Goal: Check status: Check status

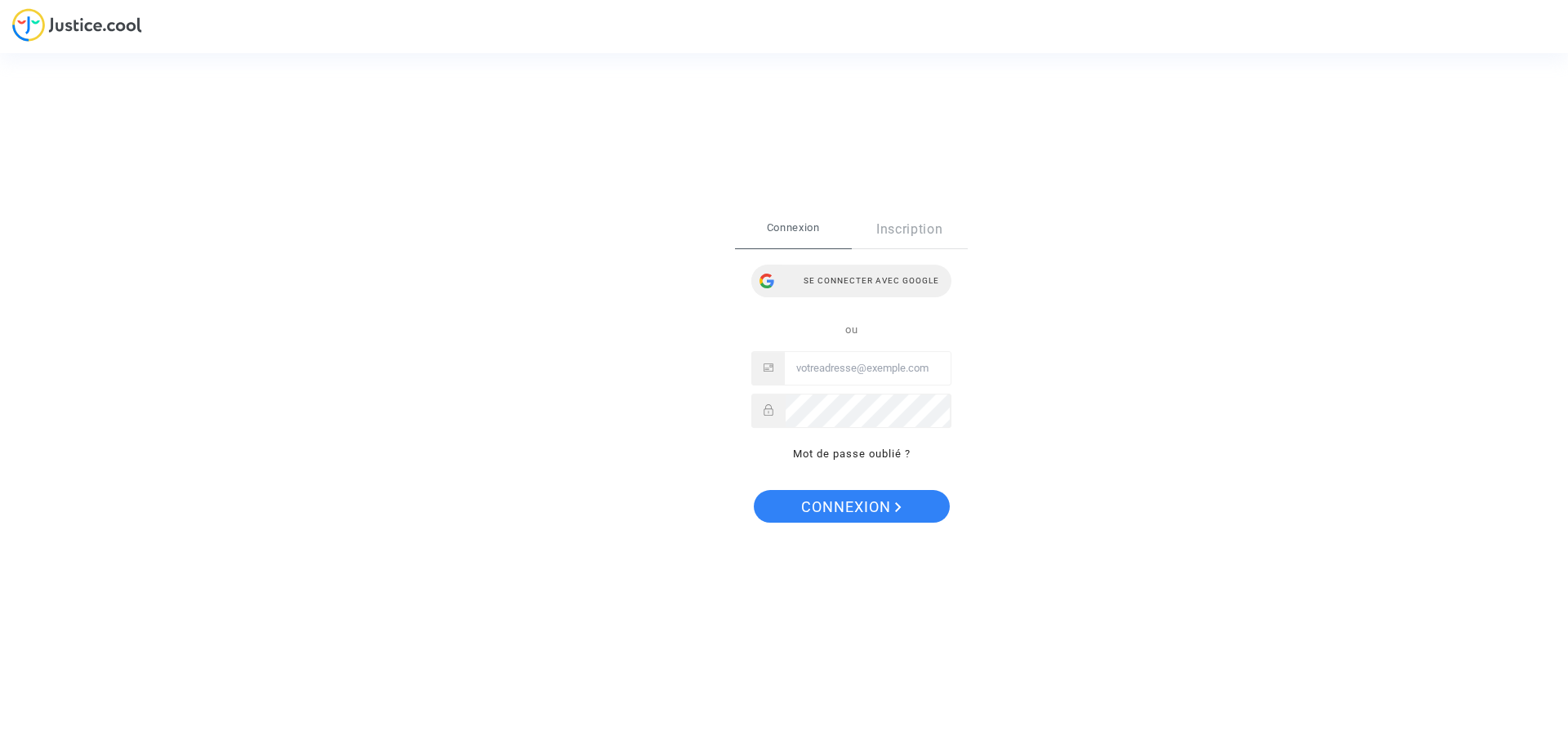
click at [859, 277] on div "Se connecter avec Google" at bounding box center [851, 281] width 200 height 32
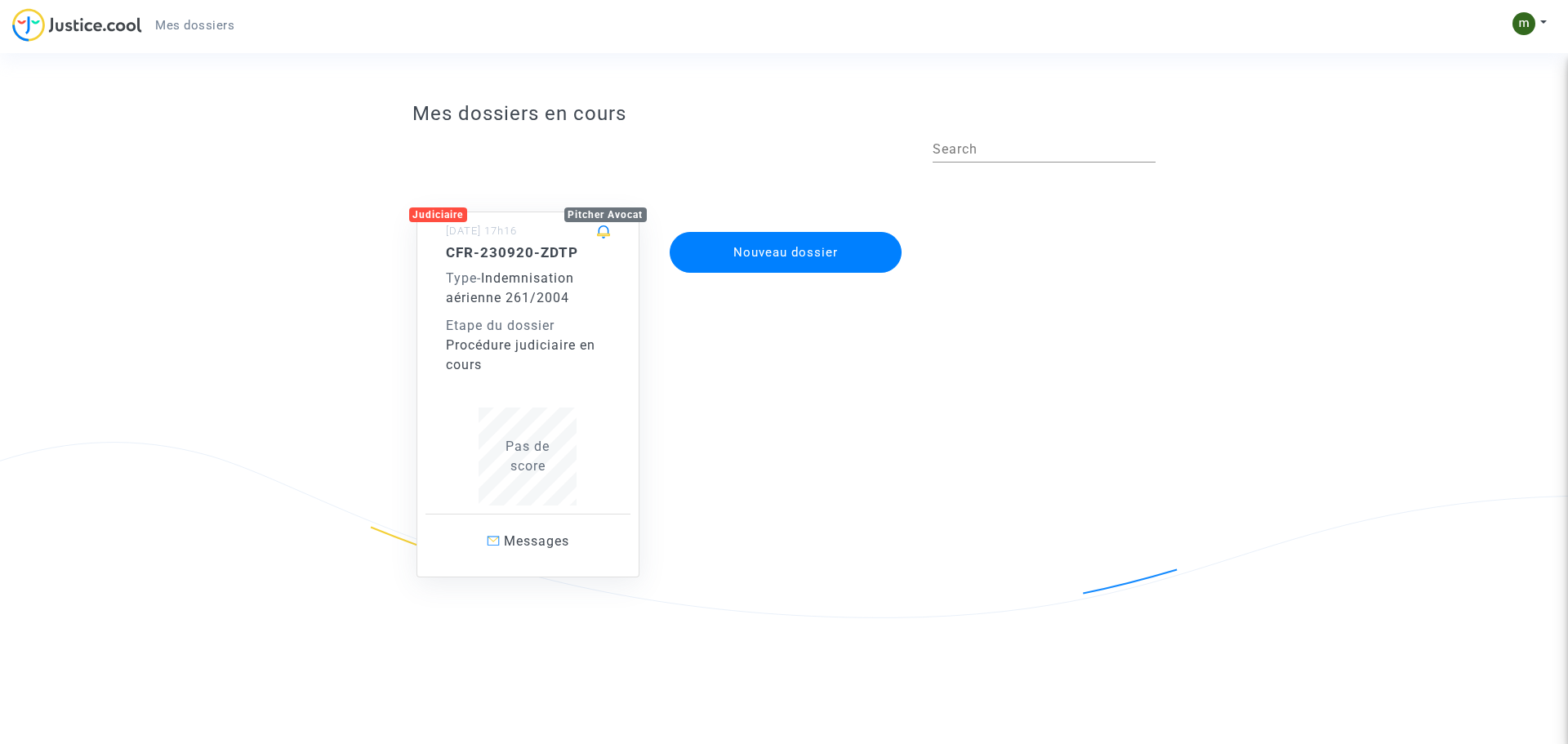
click at [539, 305] on span "Indemnisation aérienne 261/2004" at bounding box center [510, 288] width 128 height 35
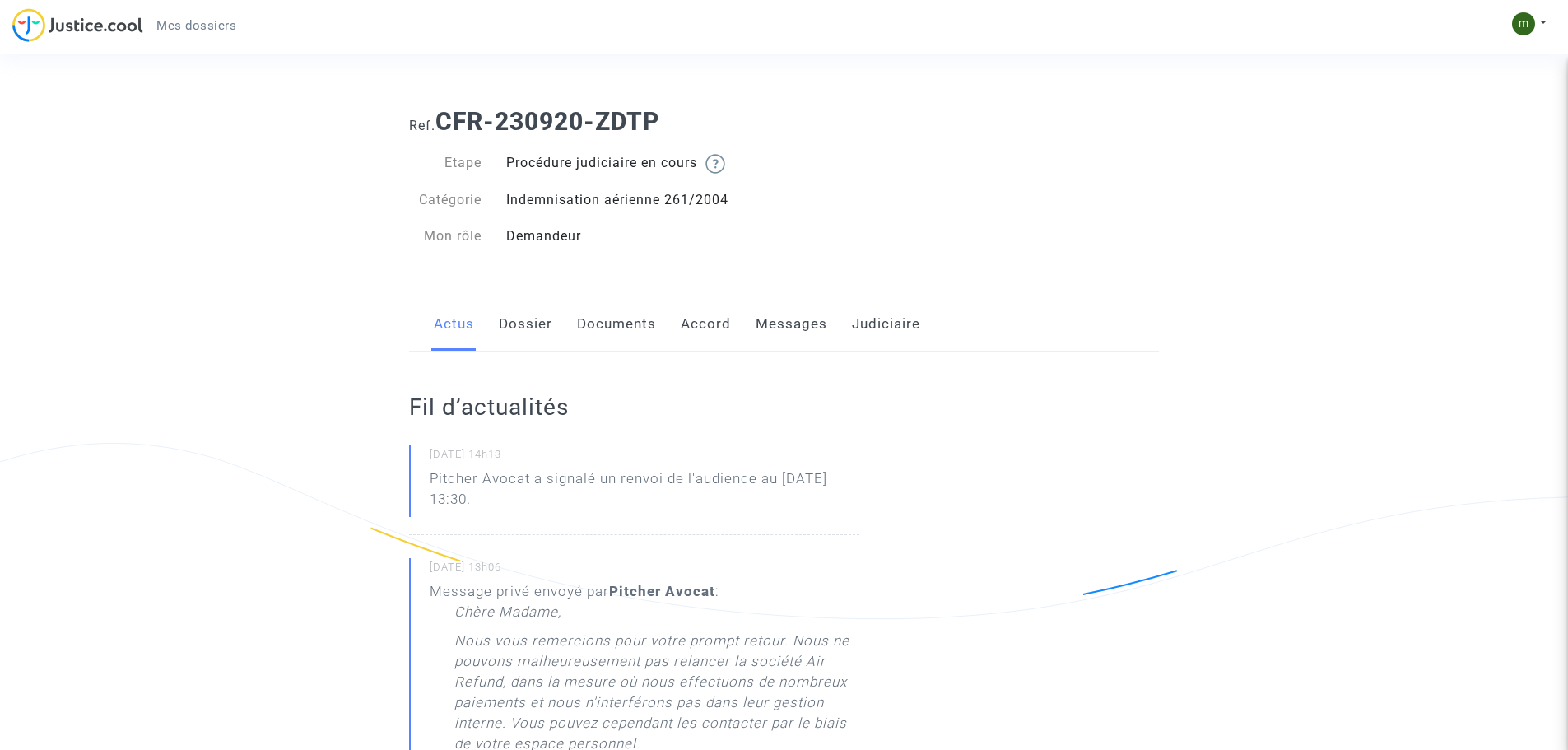
click at [545, 323] on link "Dossier" at bounding box center [525, 324] width 54 height 55
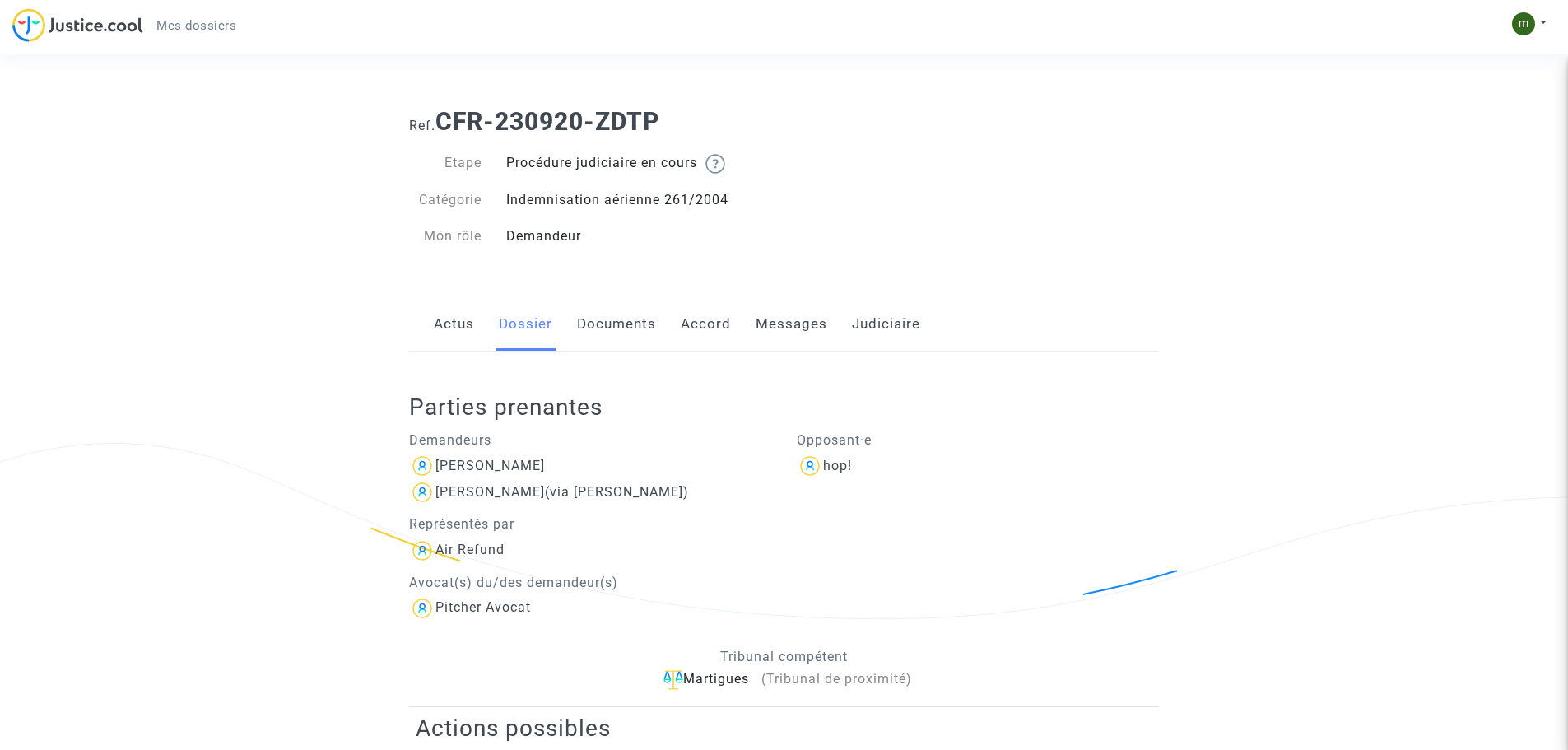
click at [626, 318] on link "Documents" at bounding box center [616, 324] width 79 height 55
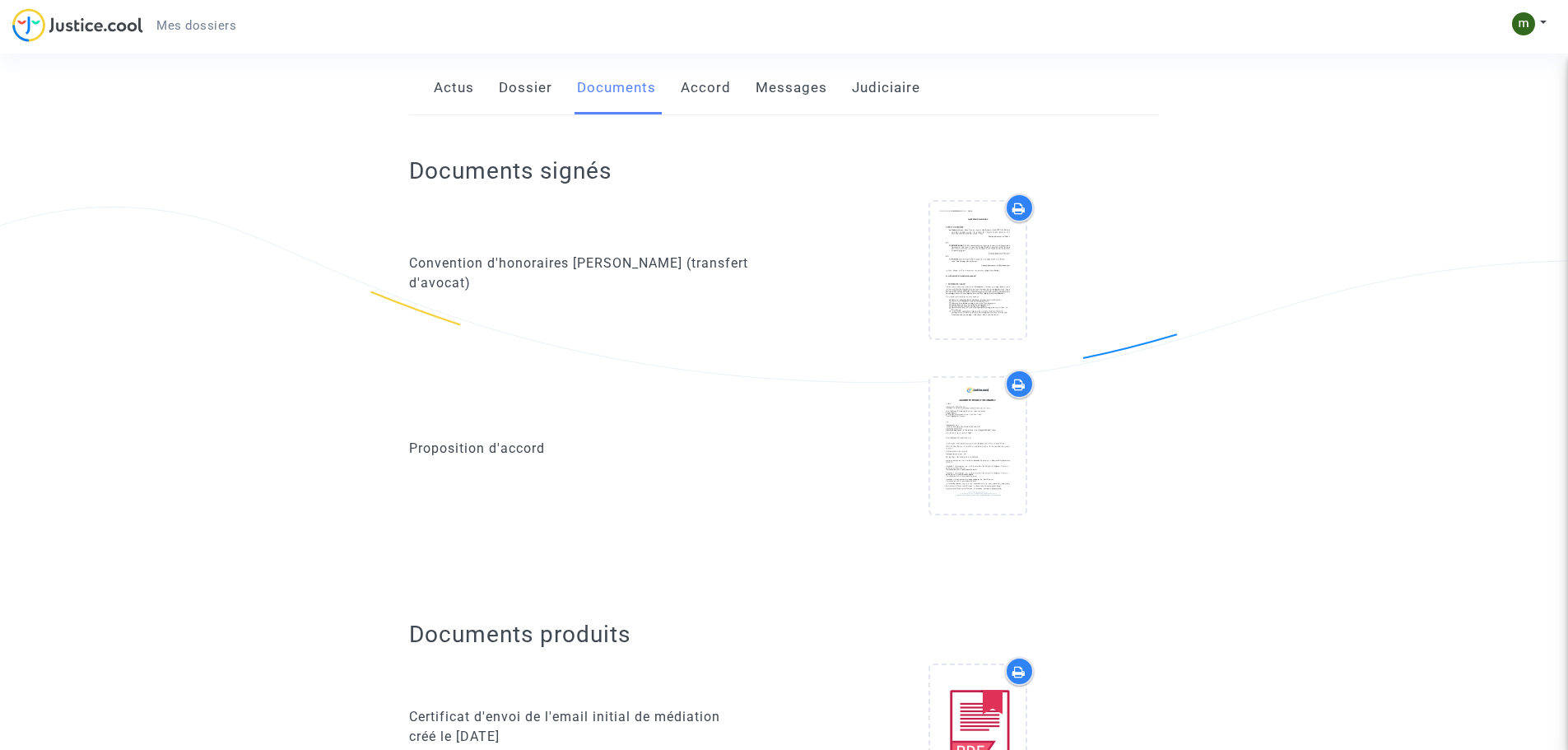
scroll to position [200, 0]
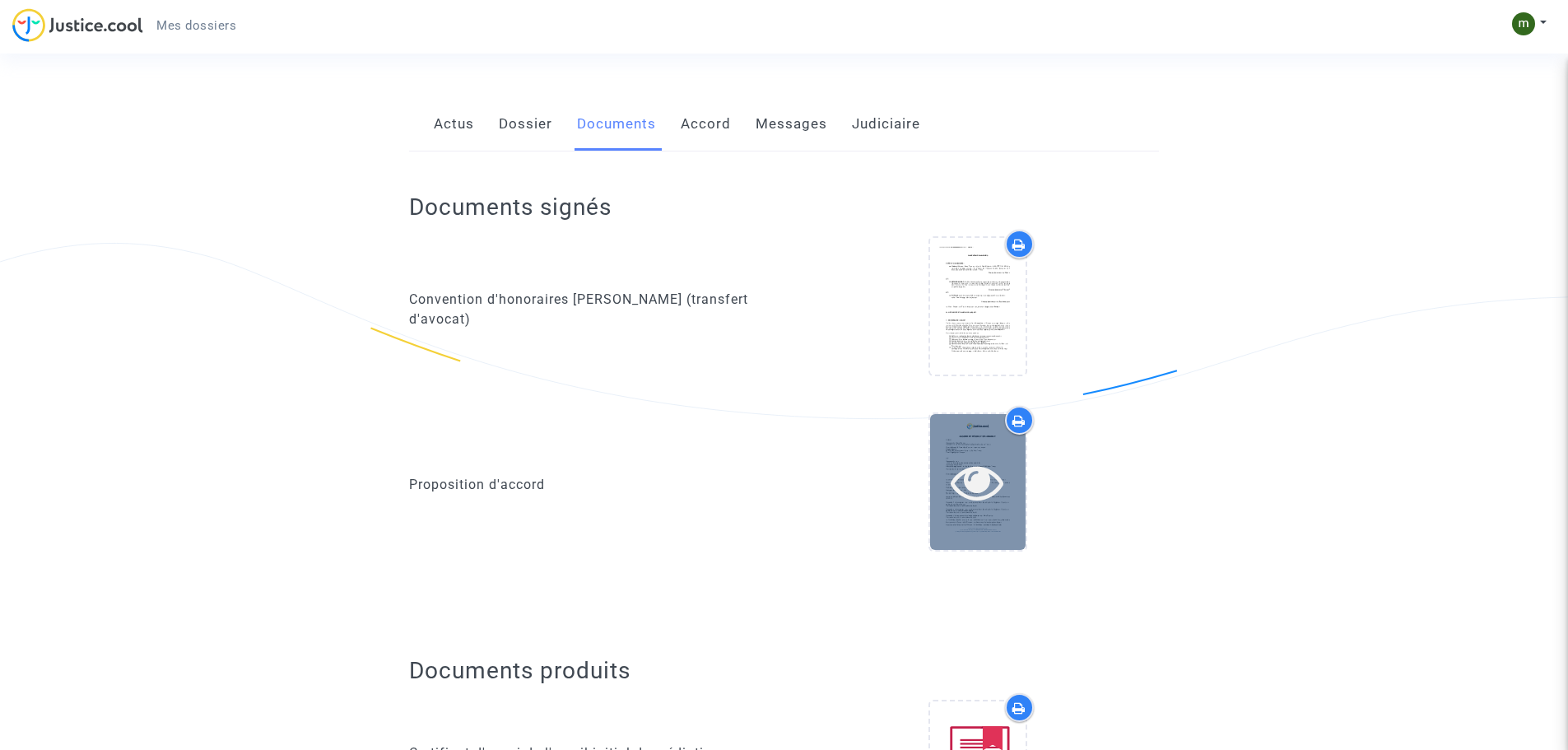
click at [962, 458] on icon at bounding box center [978, 481] width 54 height 53
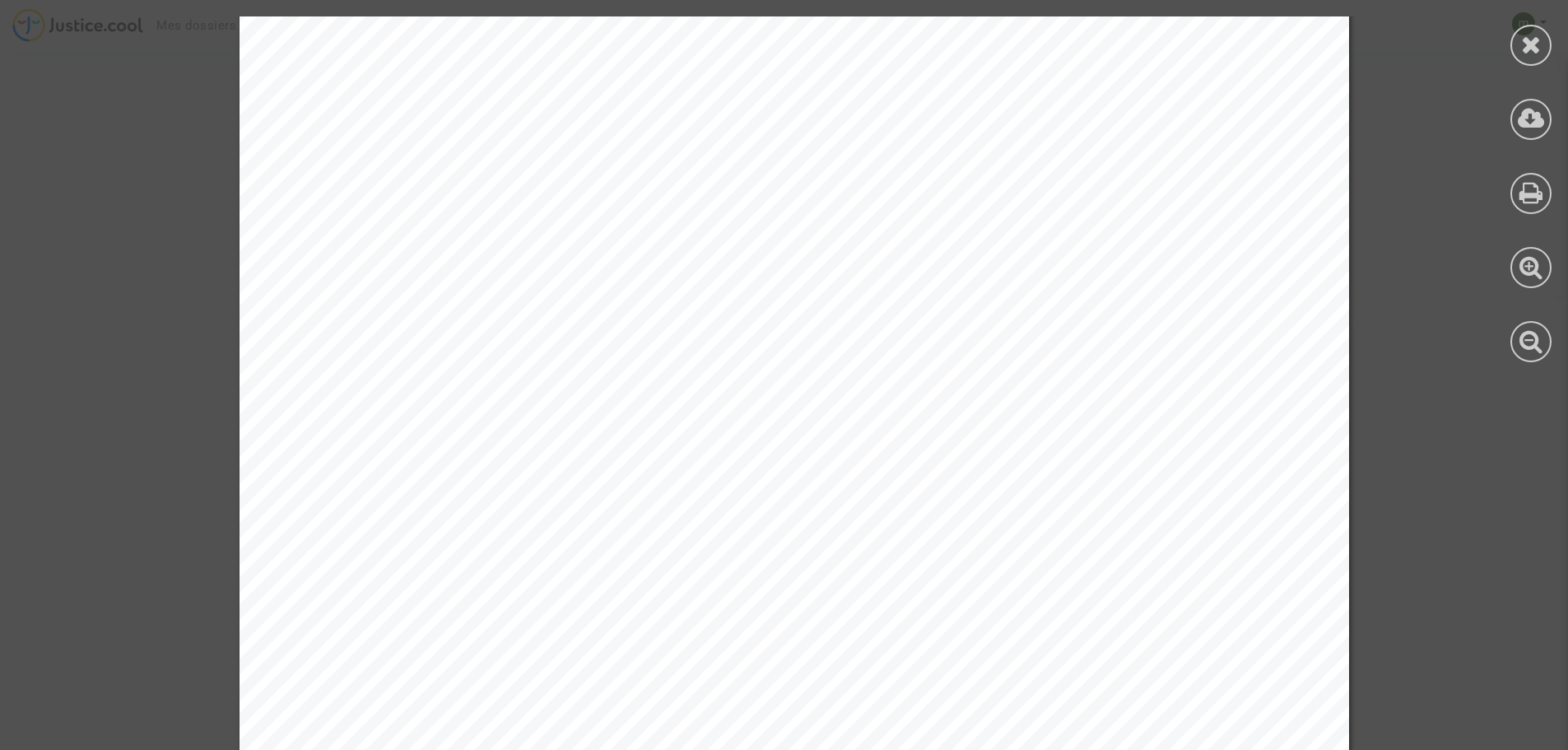
scroll to position [0, 0]
click at [1539, 189] on icon at bounding box center [1531, 192] width 24 height 24
click at [1529, 44] on icon at bounding box center [1531, 44] width 21 height 24
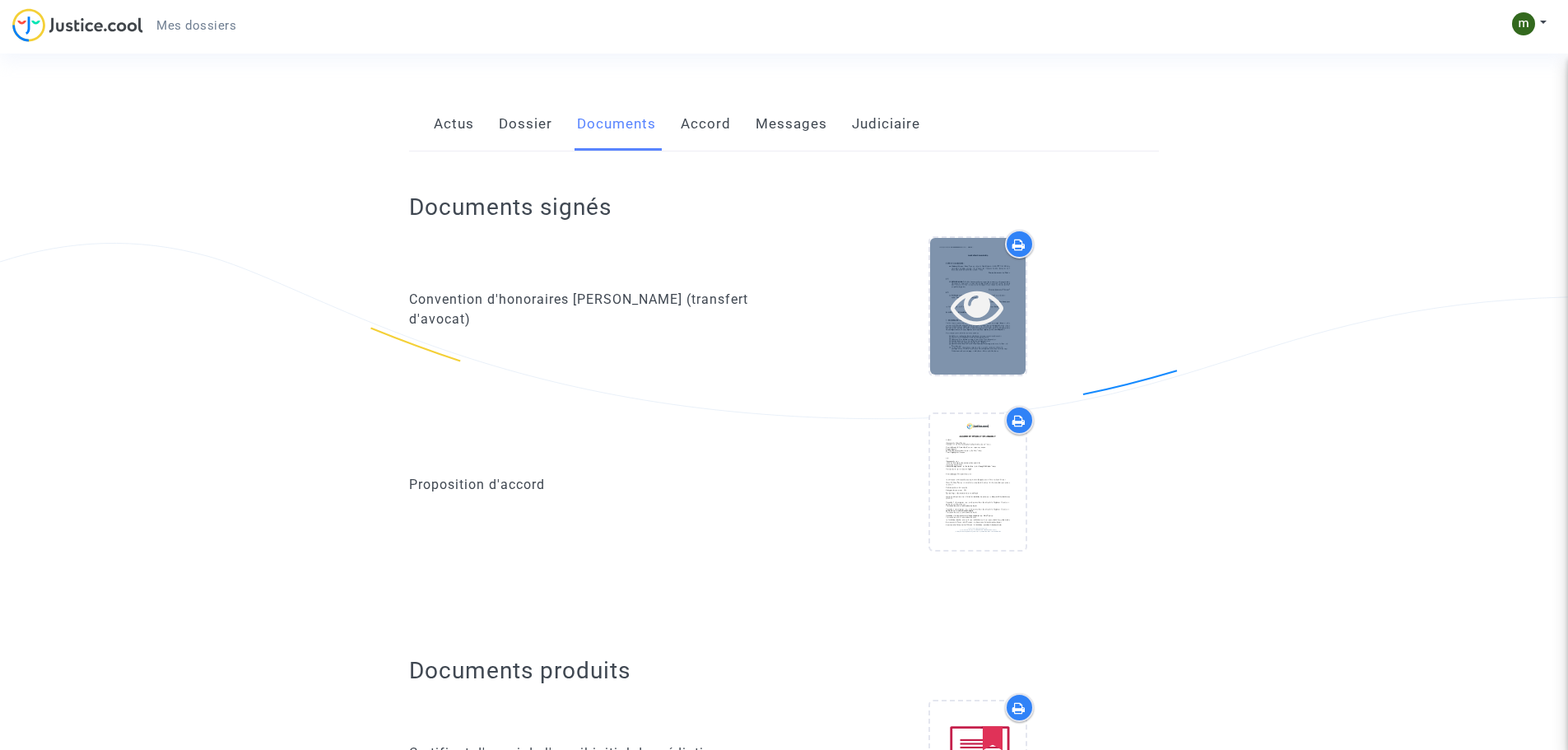
click at [979, 298] on icon at bounding box center [978, 306] width 54 height 53
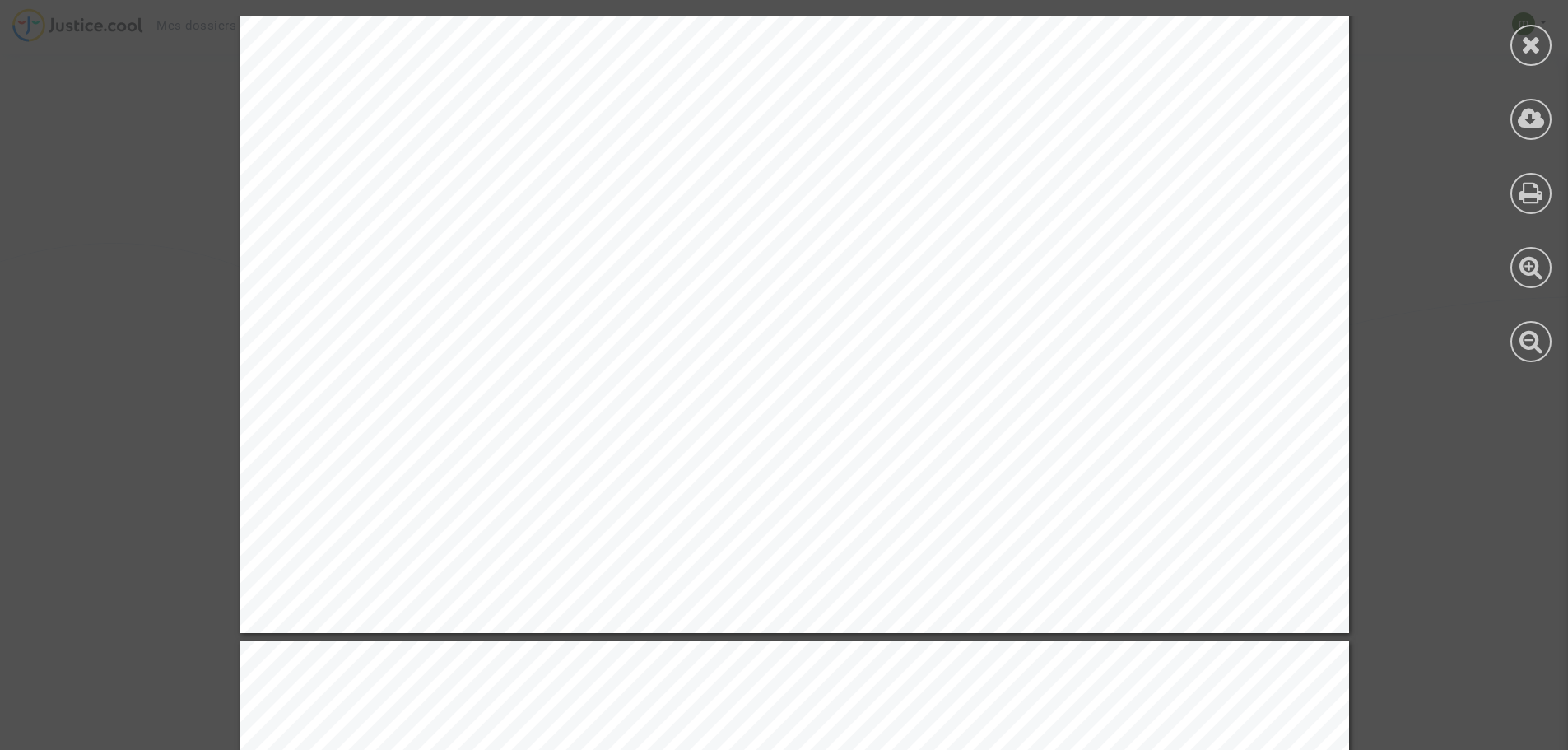
scroll to position [4365, 0]
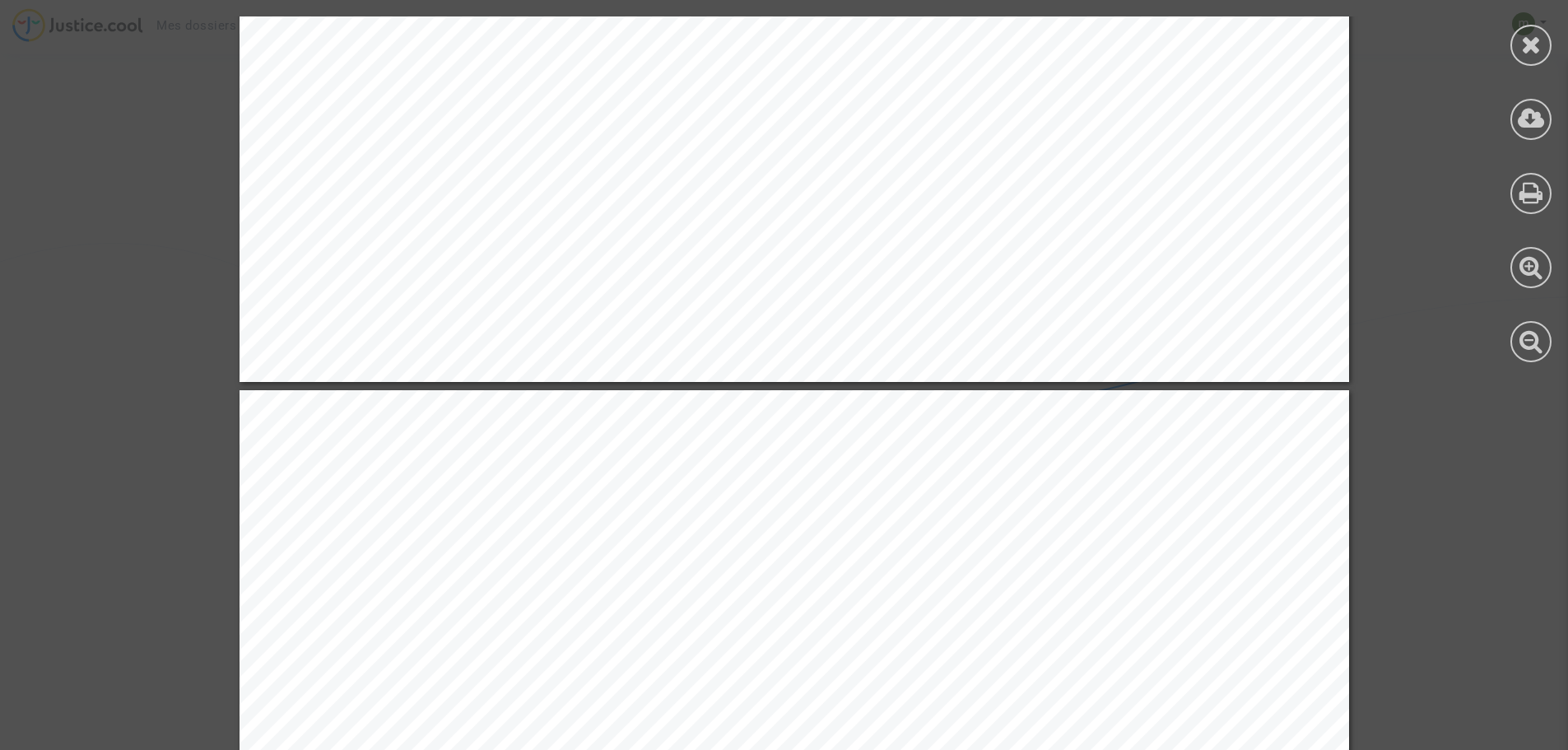
drag, startPoint x: 1444, startPoint y: 300, endPoint x: 1452, endPoint y: 232, distance: 68.5
click at [1532, 46] on icon at bounding box center [1531, 44] width 21 height 24
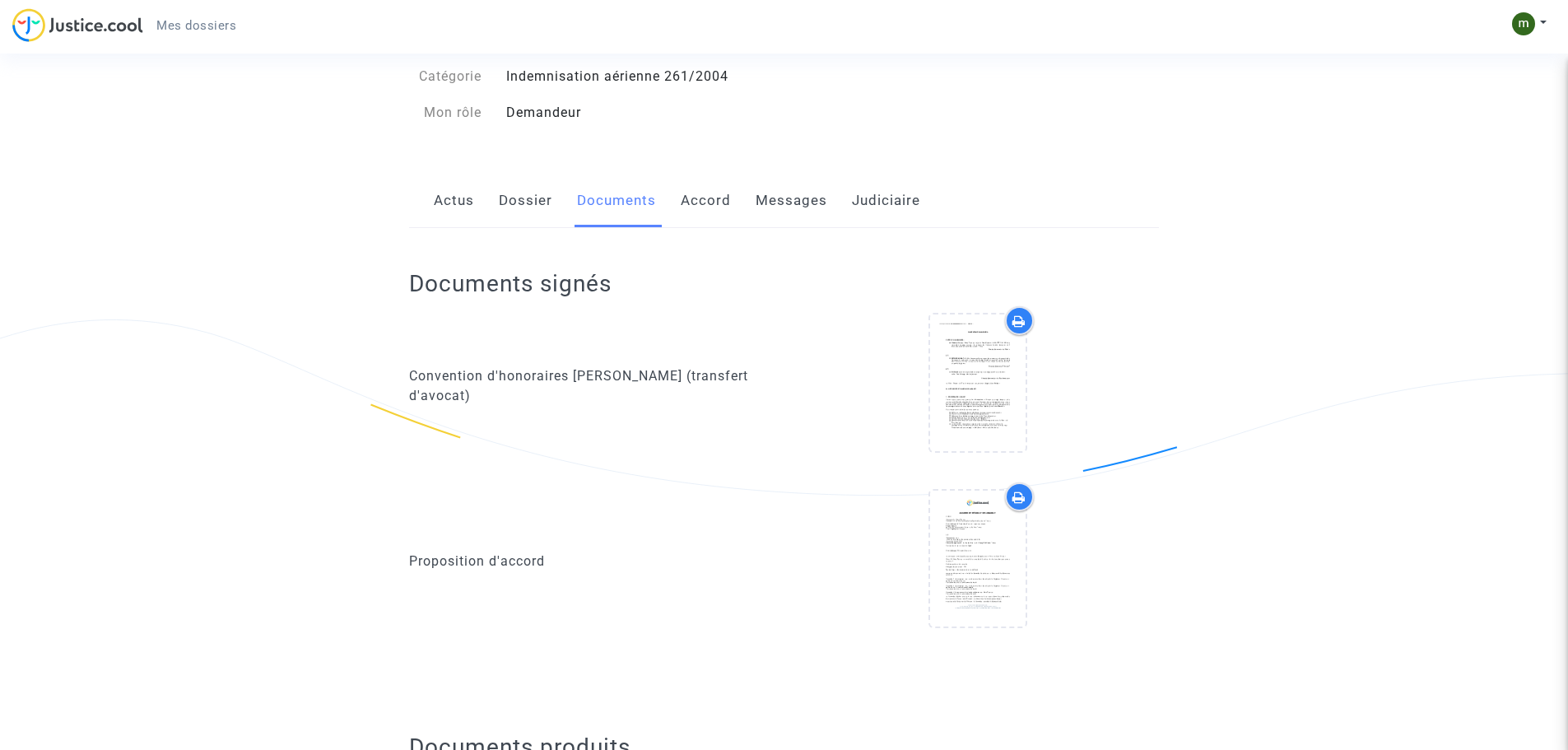
scroll to position [0, 0]
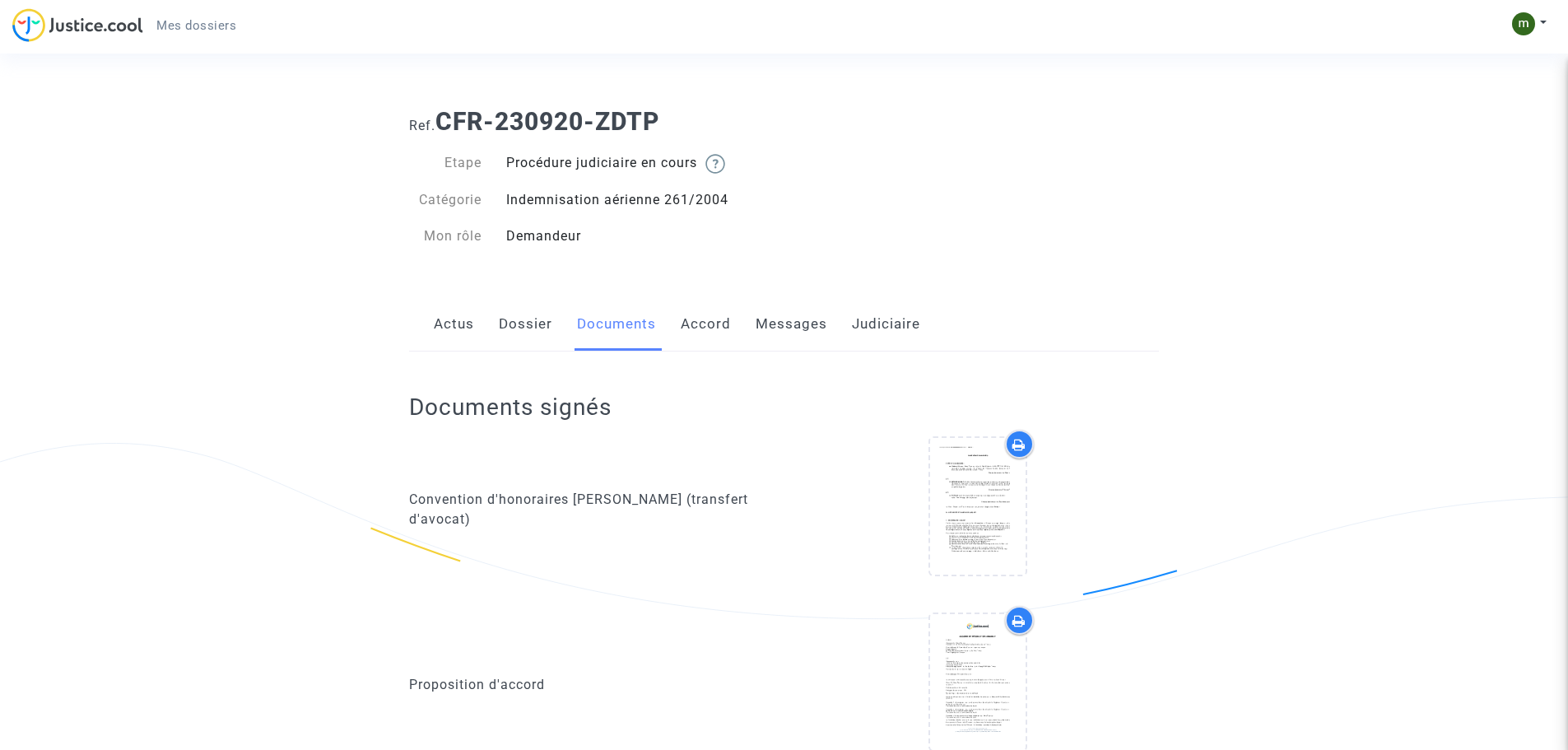
click at [708, 329] on link "Accord" at bounding box center [706, 324] width 50 height 55
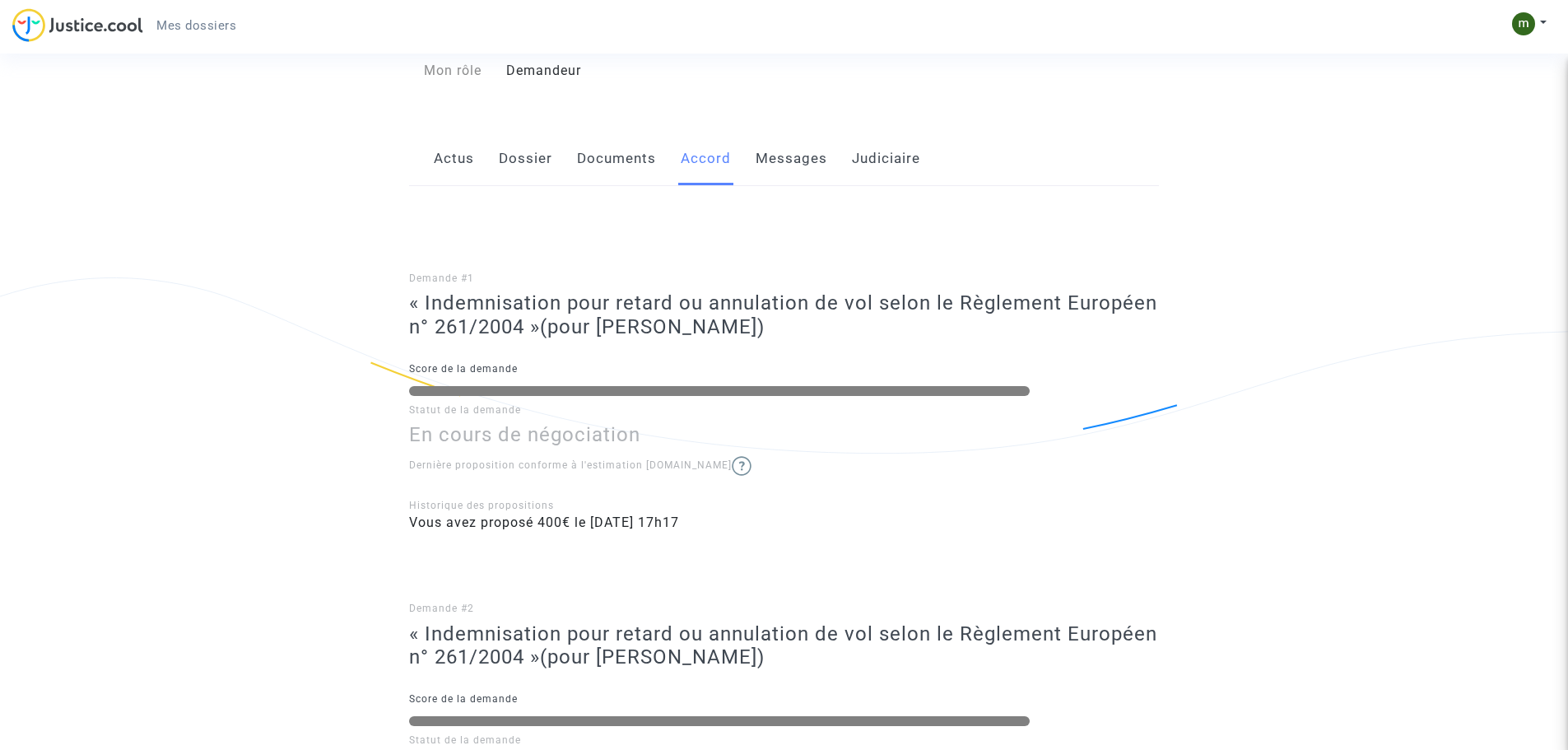
scroll to position [134, 0]
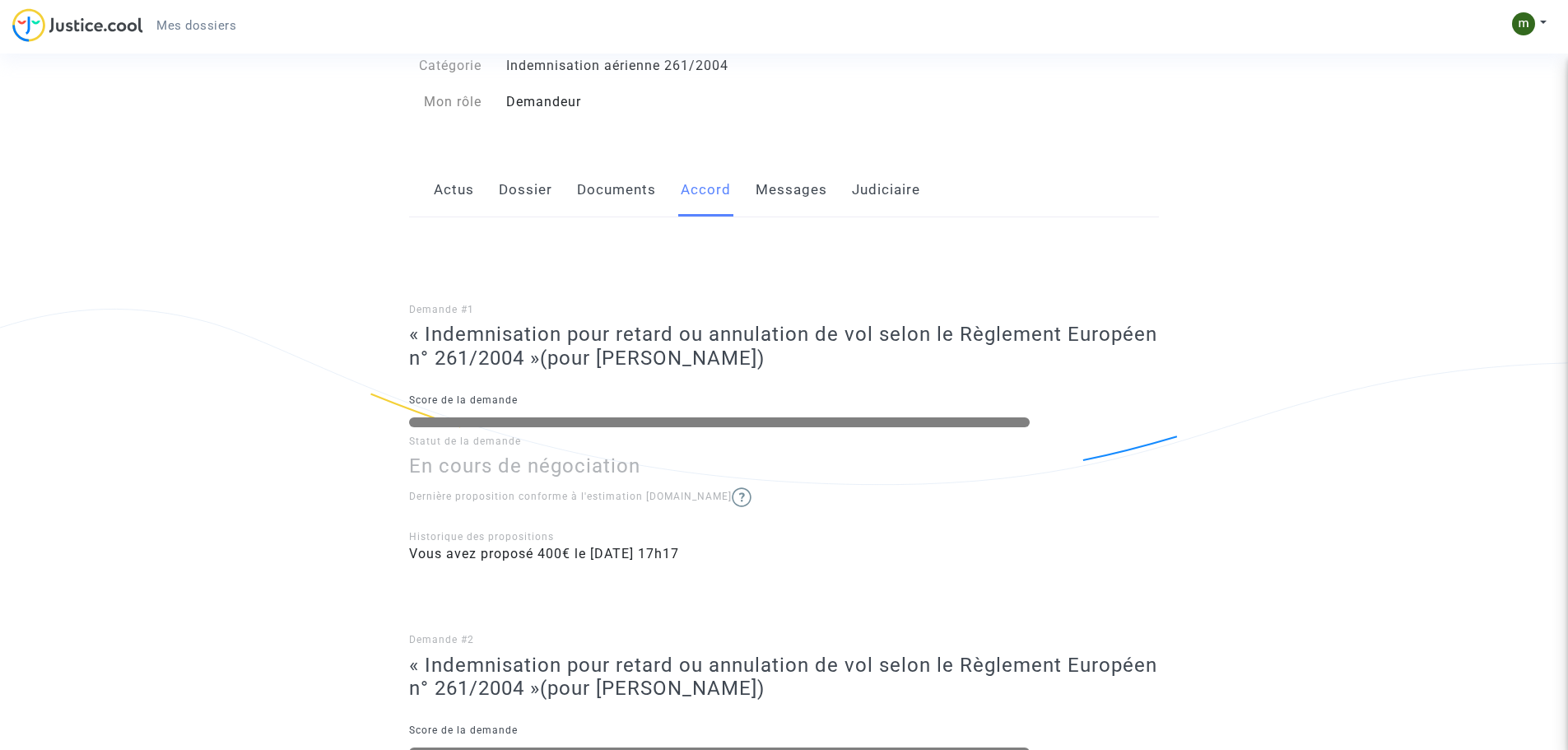
click at [775, 197] on link "Messages" at bounding box center [791, 190] width 71 height 55
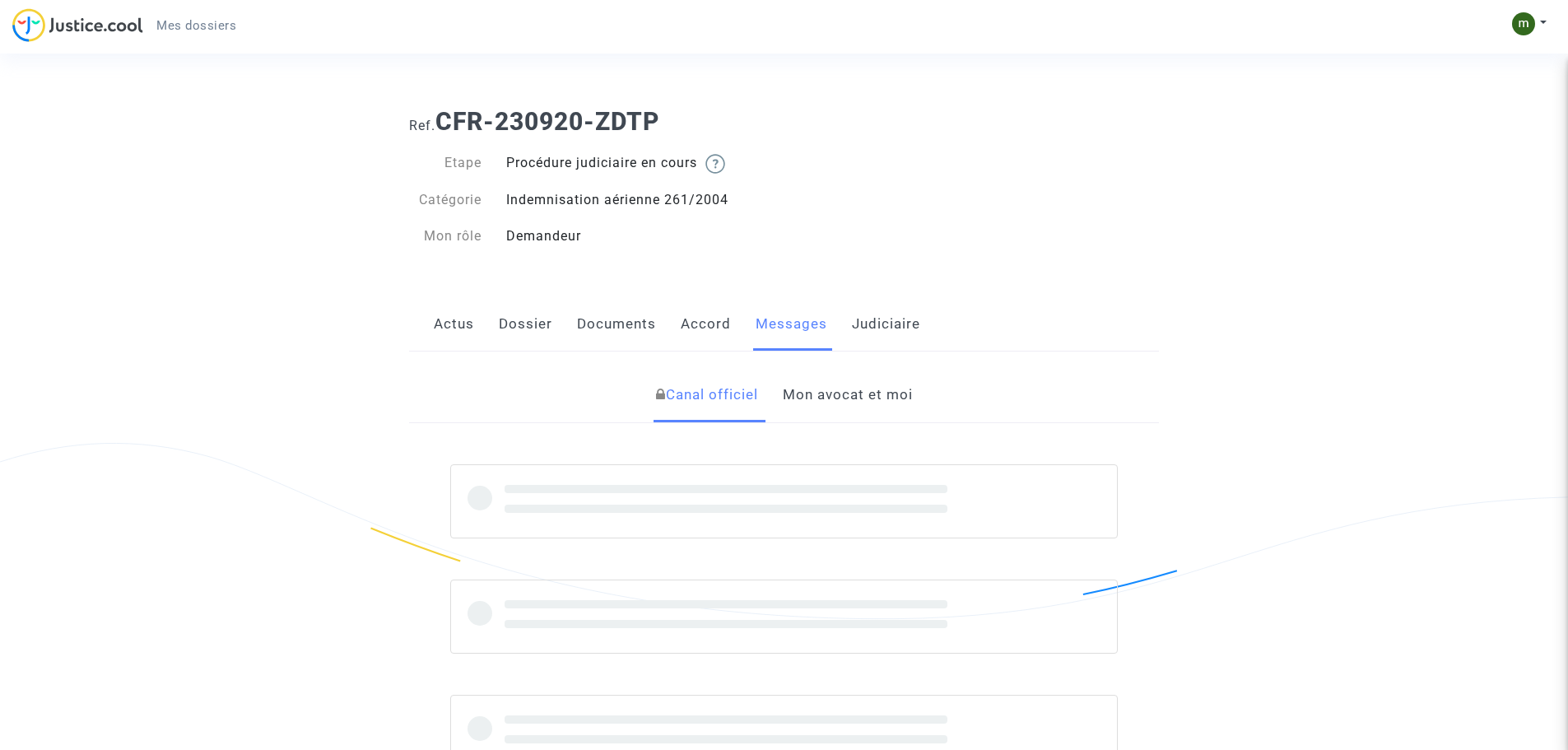
click at [836, 395] on link "Mon avocat et moi" at bounding box center [848, 395] width 130 height 55
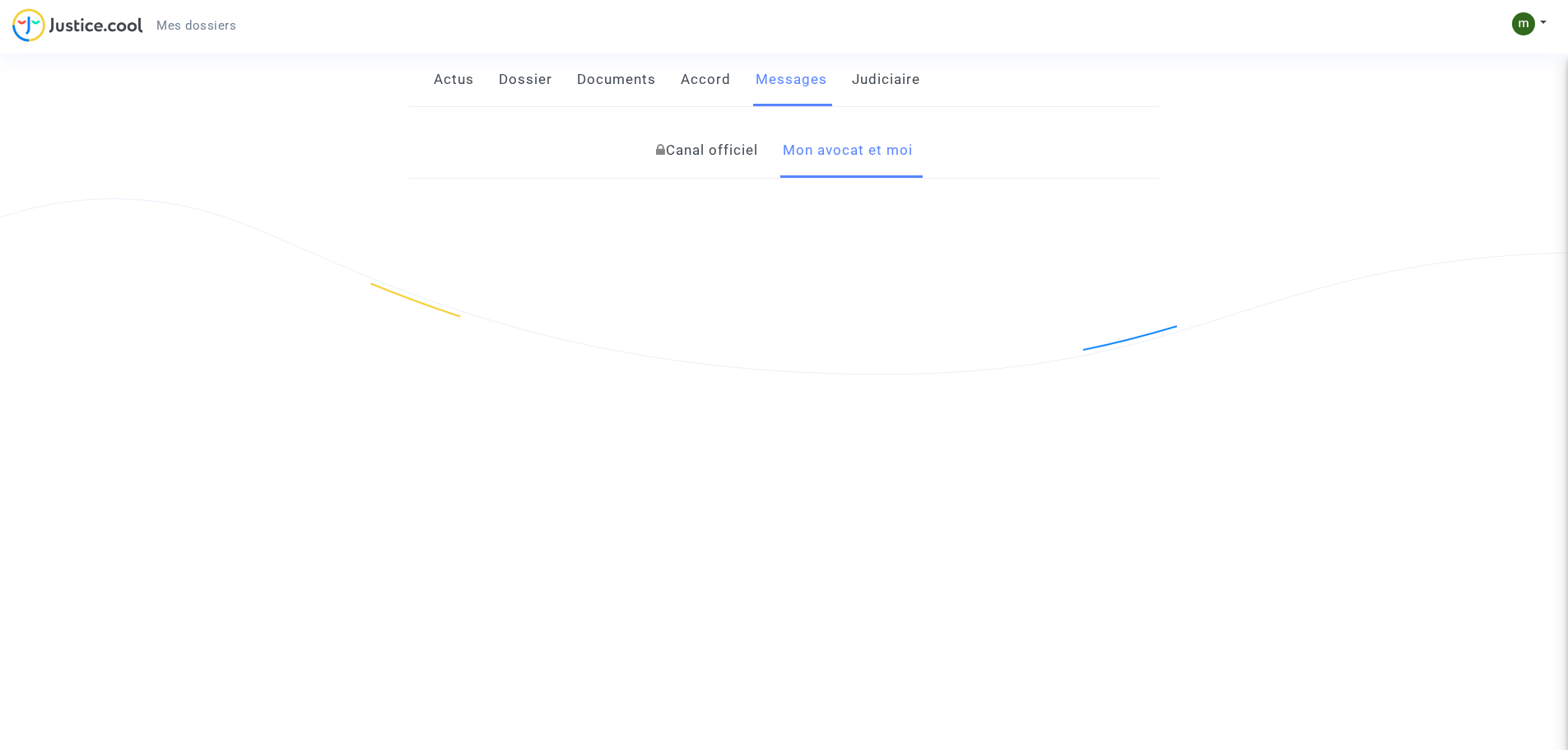
scroll to position [329, 0]
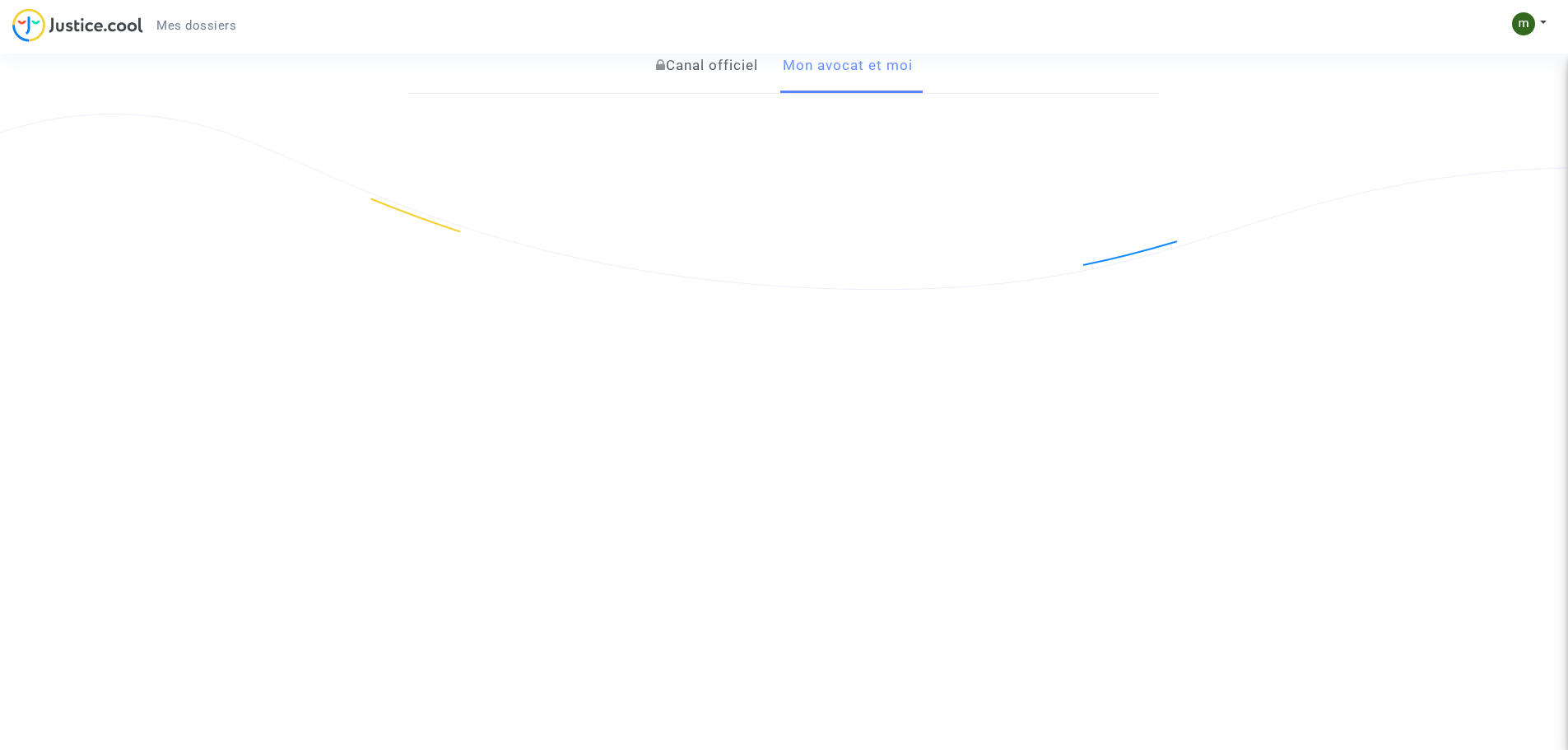
click at [695, 69] on link "Canal officiel" at bounding box center [708, 66] width 102 height 55
click at [882, 71] on link "Mon avocat et moi" at bounding box center [848, 66] width 130 height 55
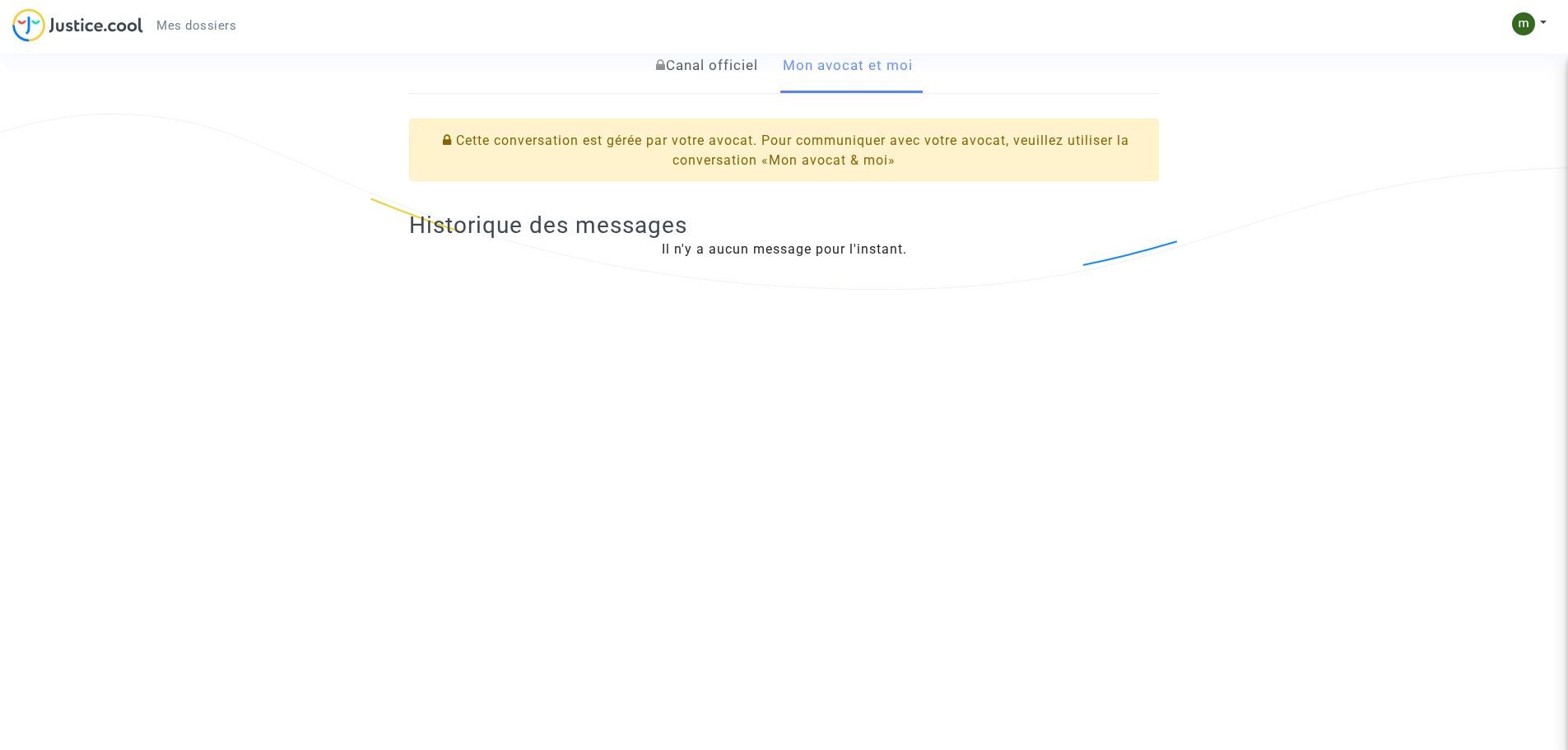
scroll to position [247, 0]
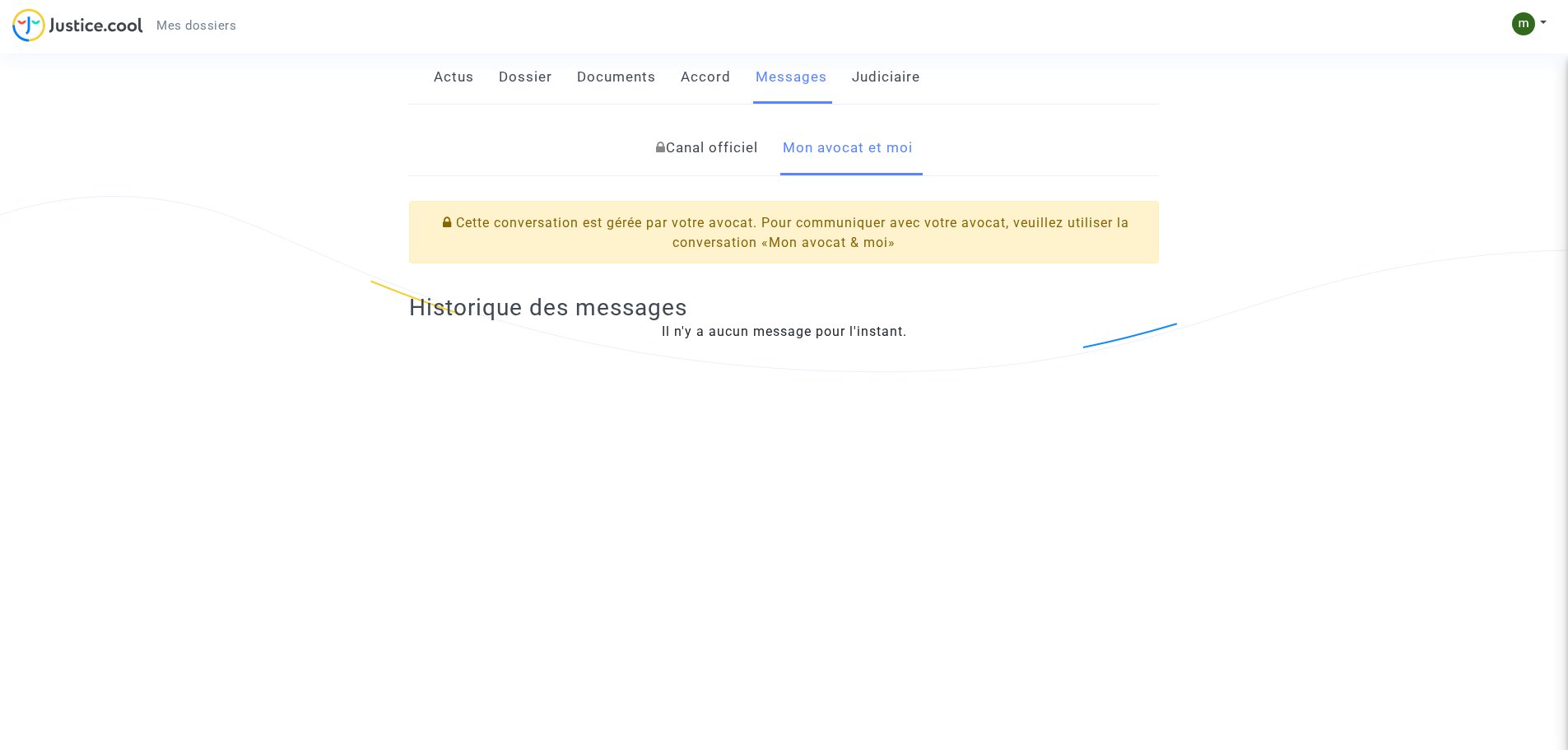
click at [709, 153] on link "Canal officiel" at bounding box center [708, 148] width 102 height 55
click at [897, 76] on link "Judiciaire" at bounding box center [886, 77] width 68 height 55
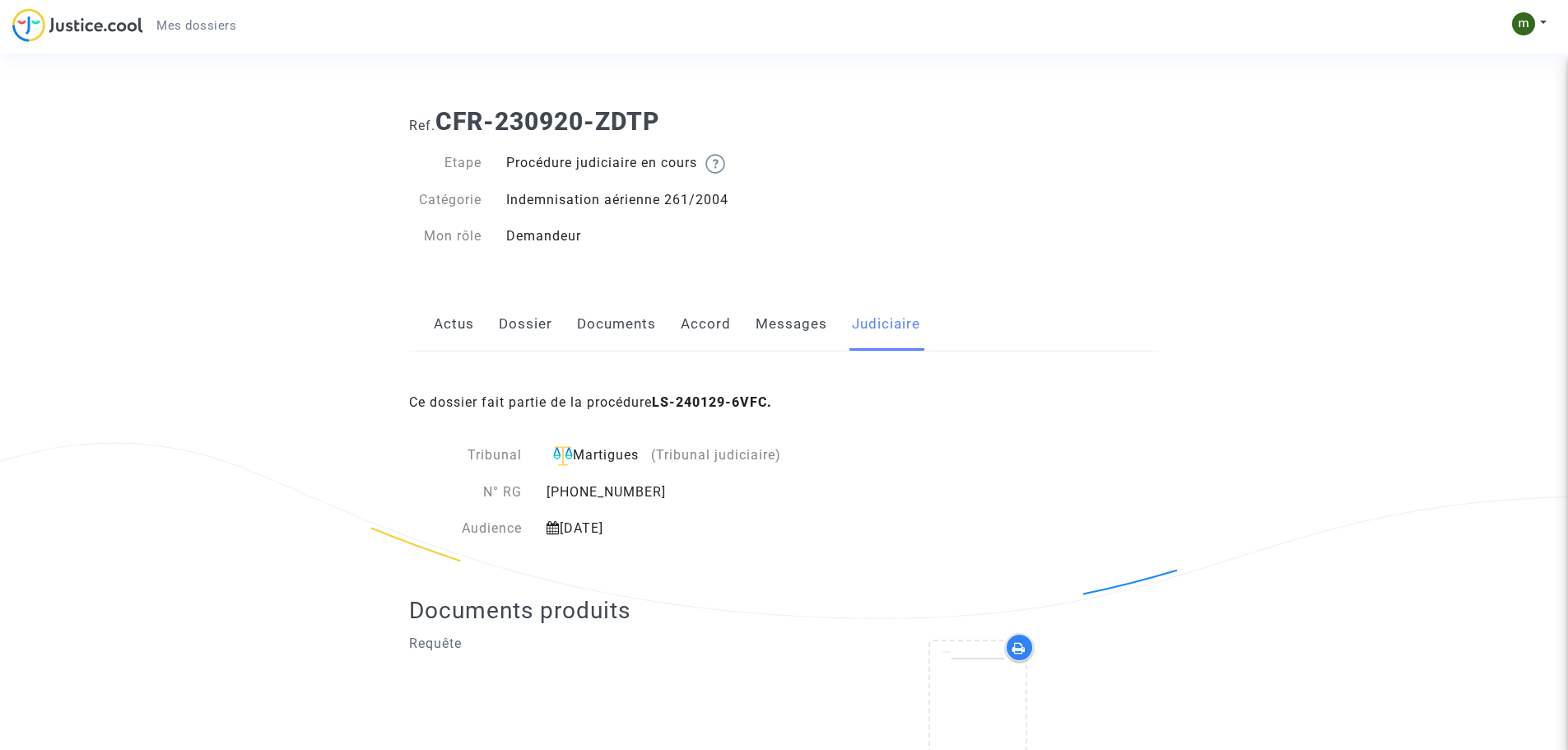
click at [596, 326] on link "Documents" at bounding box center [616, 324] width 79 height 55
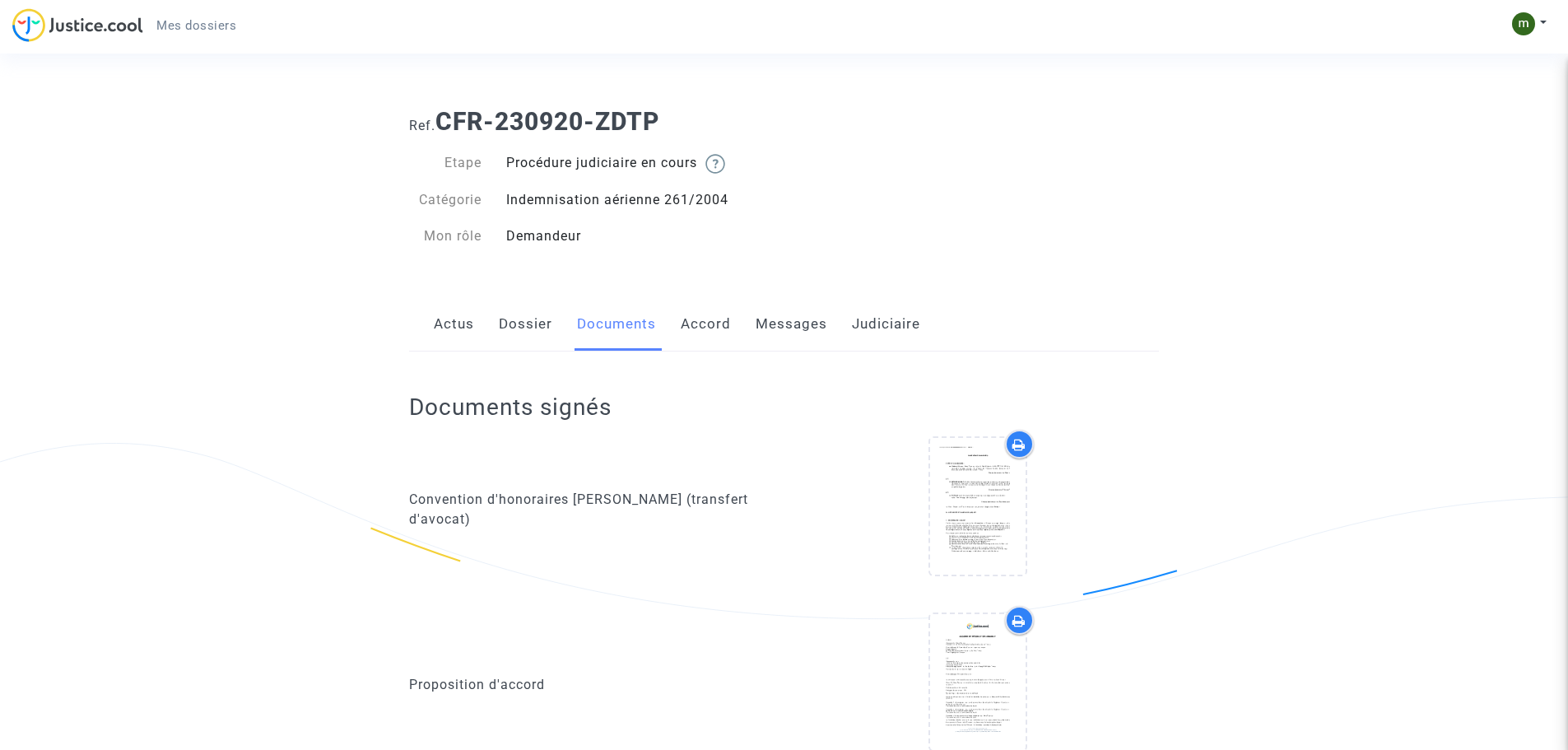
click at [525, 326] on link "Dossier" at bounding box center [525, 324] width 54 height 55
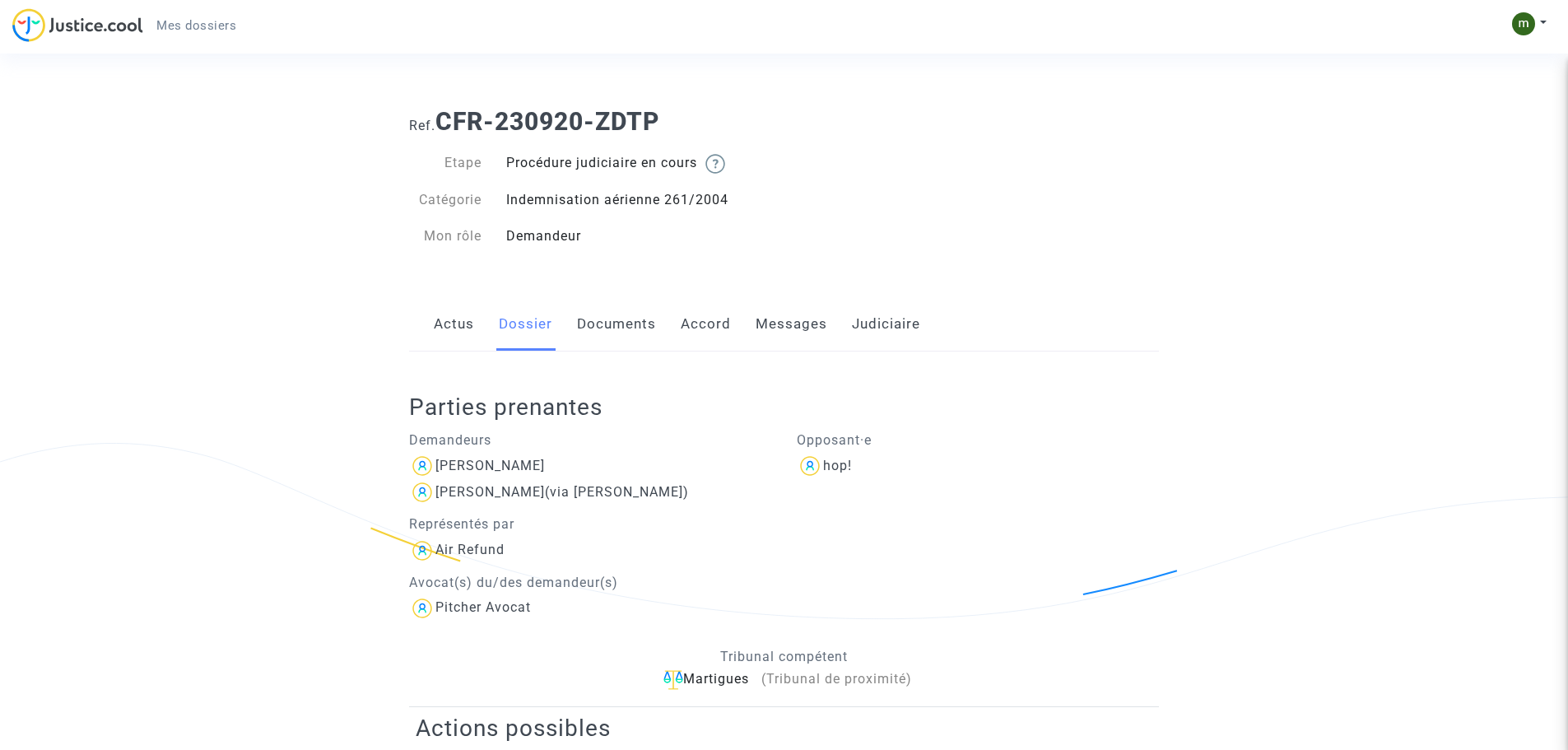
click at [464, 328] on link "Actus" at bounding box center [454, 324] width 40 height 55
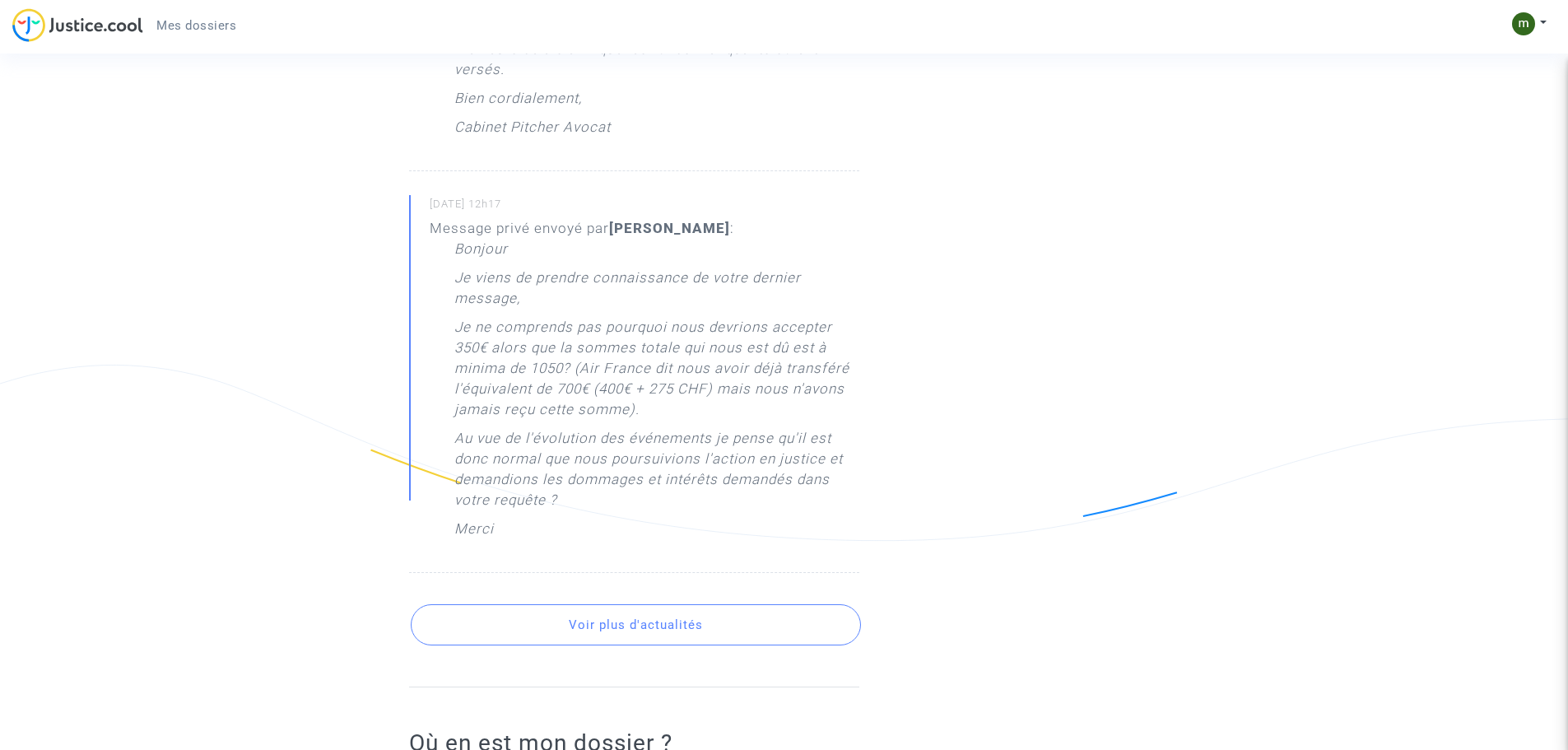
scroll to position [1894, 0]
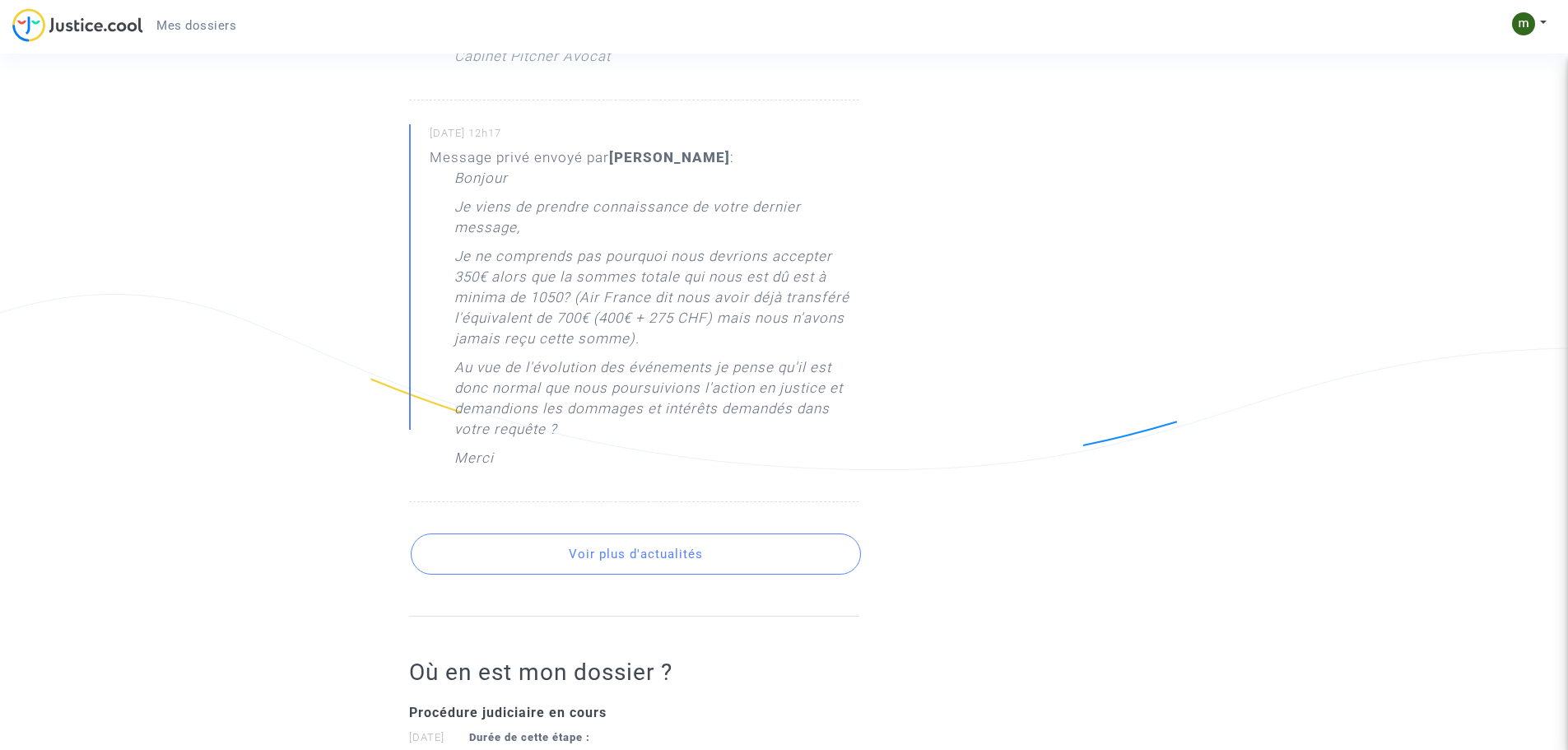
click at [719, 536] on button "Voir plus d'actualités" at bounding box center [635, 553] width 450 height 41
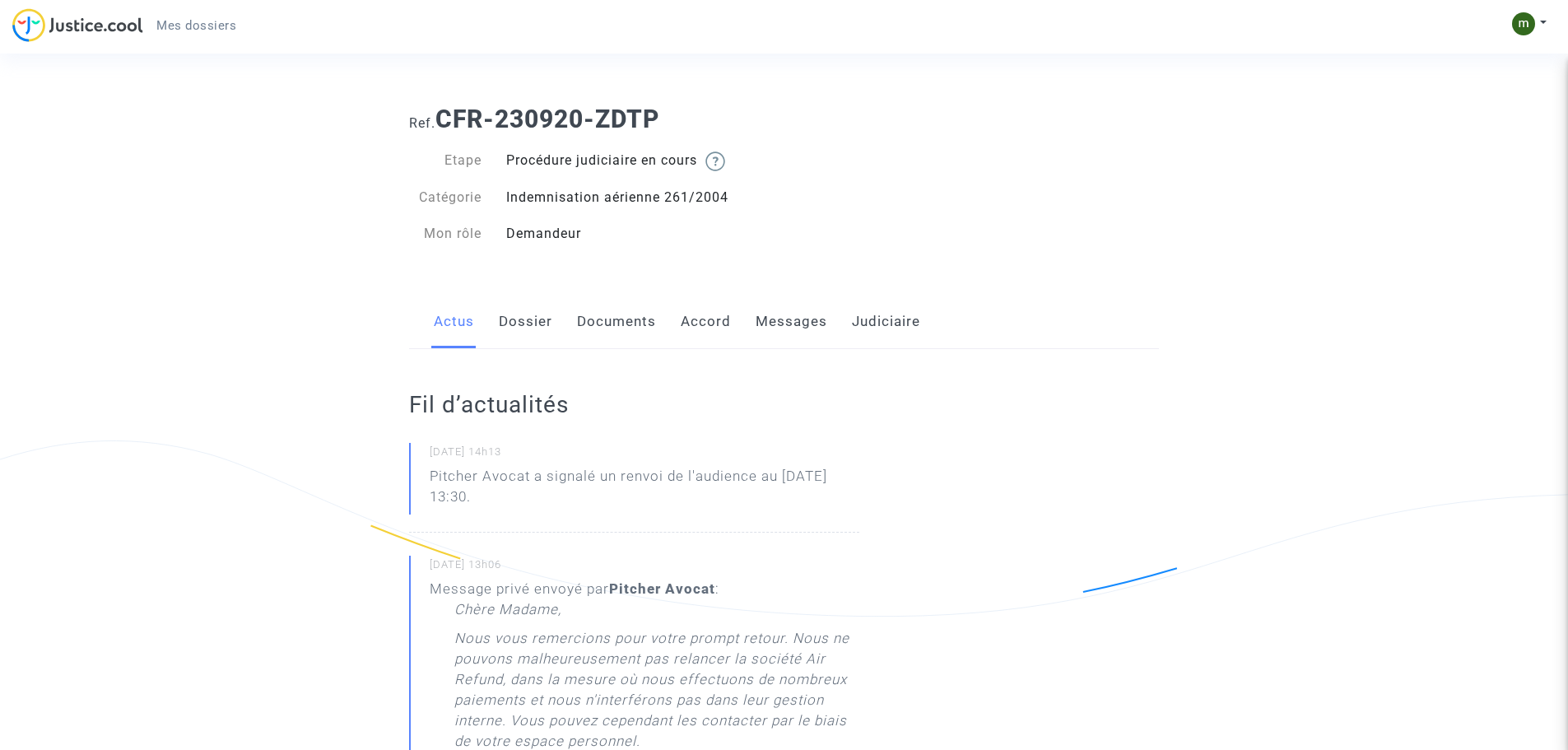
scroll to position [0, 0]
click at [793, 327] on link "Messages" at bounding box center [791, 324] width 71 height 55
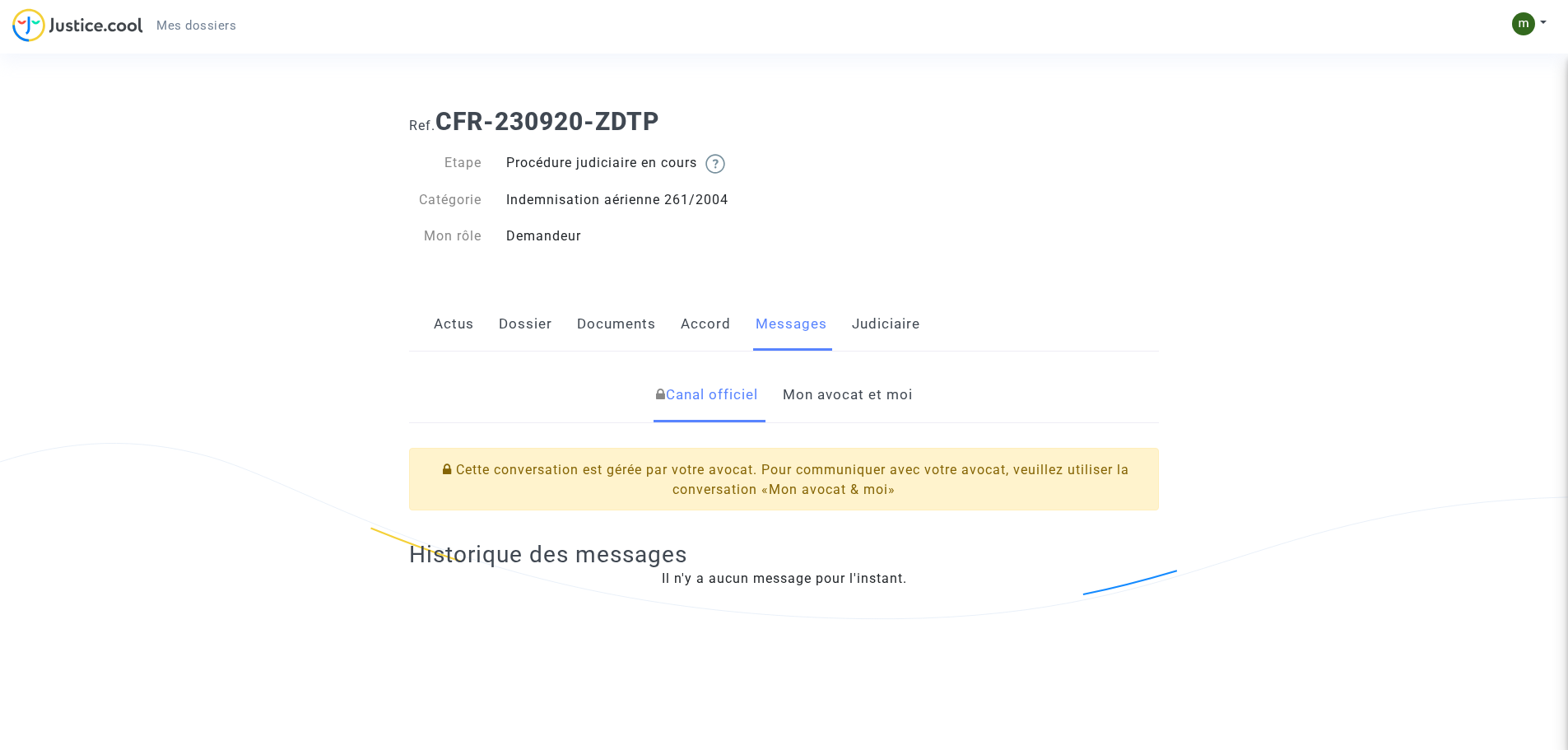
click at [826, 398] on link "Mon avocat et moi" at bounding box center [848, 395] width 130 height 55
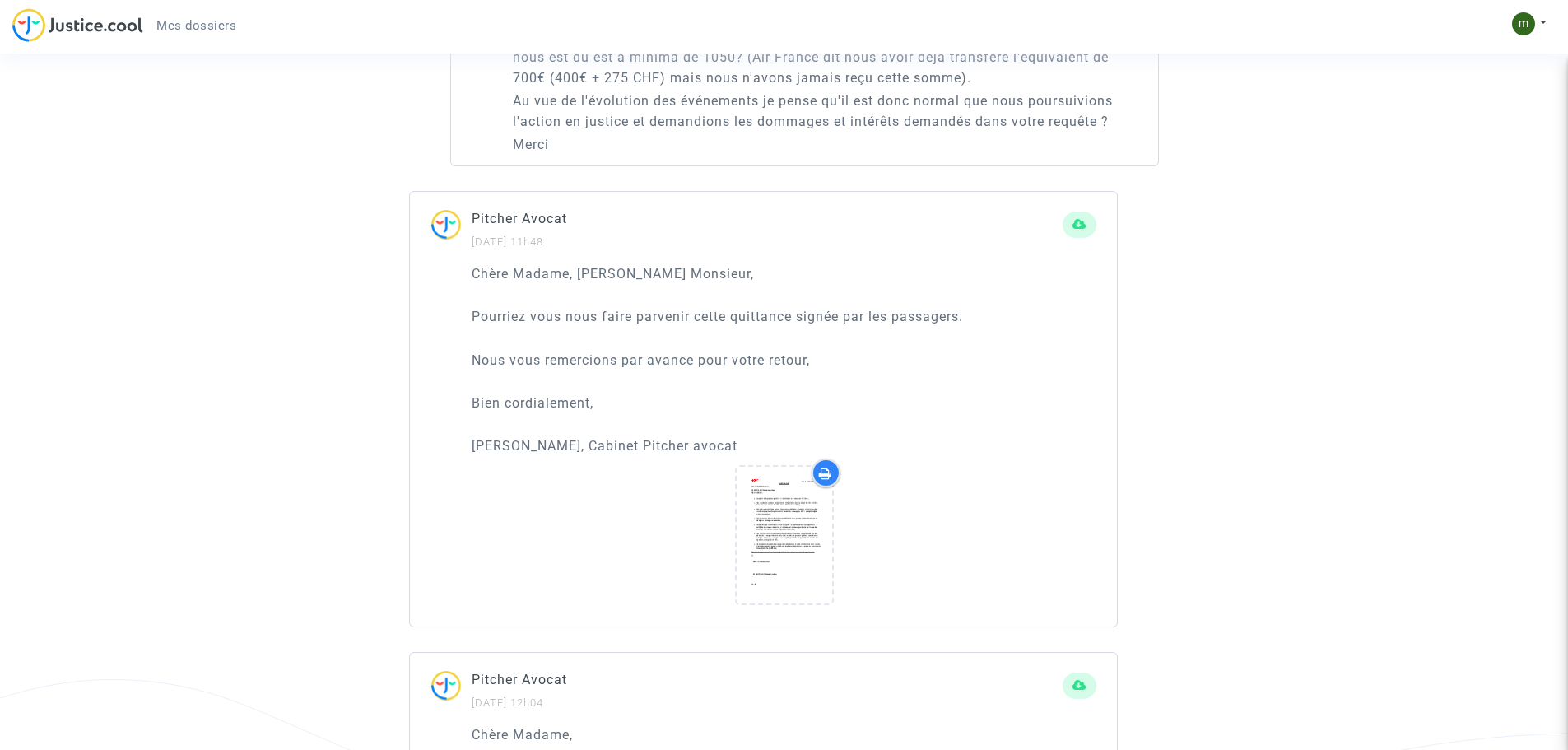
scroll to position [2389, 0]
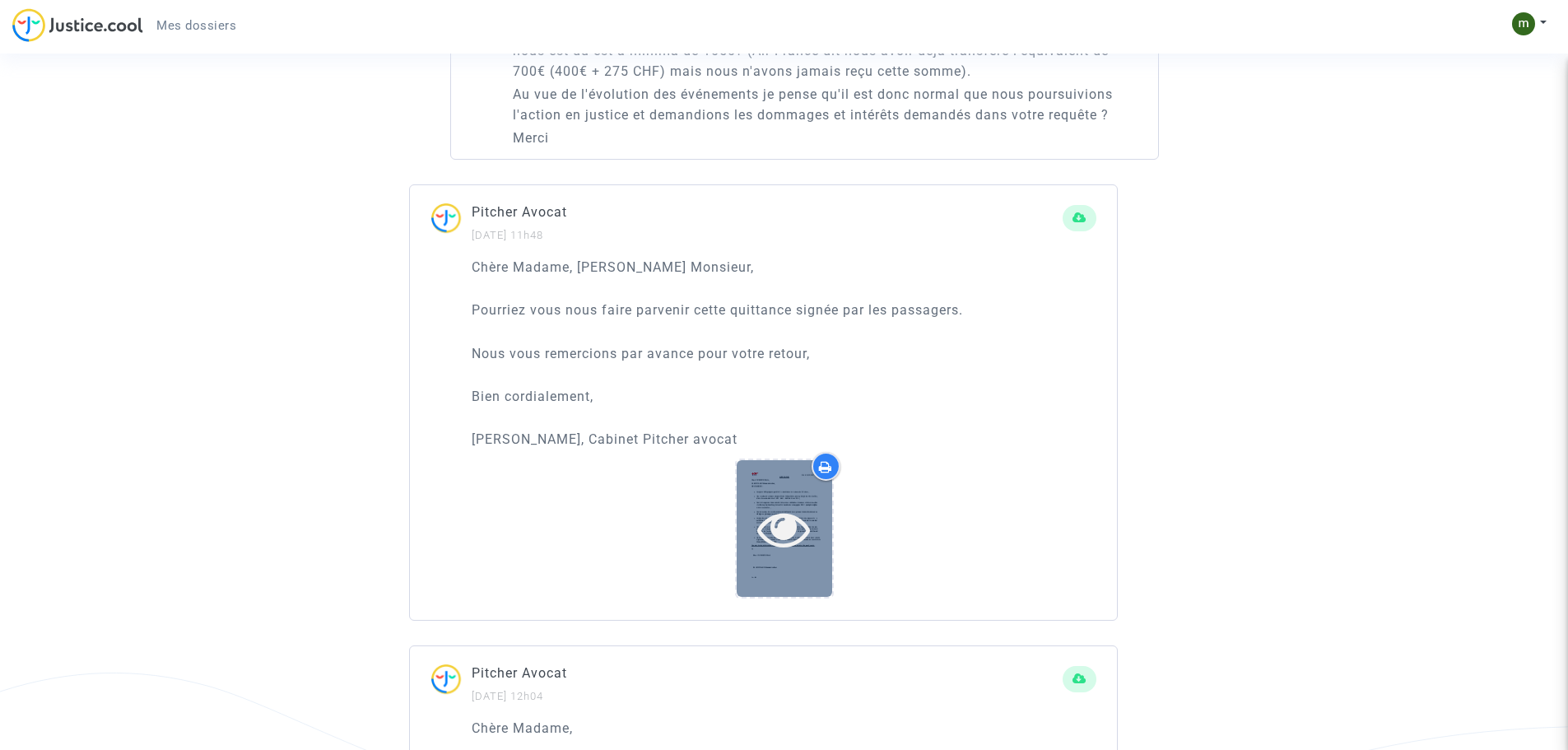
click at [779, 545] on icon at bounding box center [784, 528] width 54 height 53
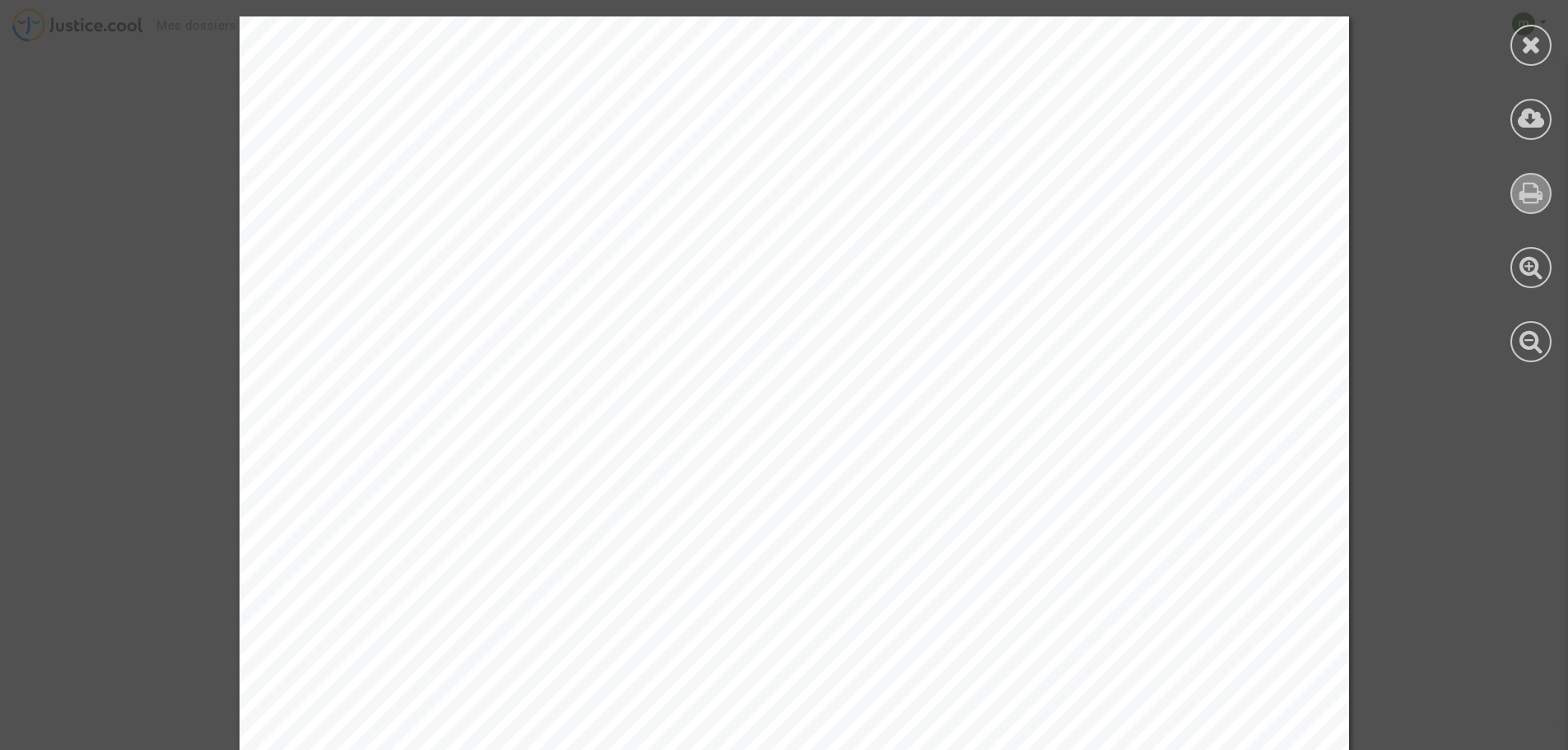
click at [1530, 200] on icon at bounding box center [1531, 192] width 24 height 24
